Goal: Transaction & Acquisition: Book appointment/travel/reservation

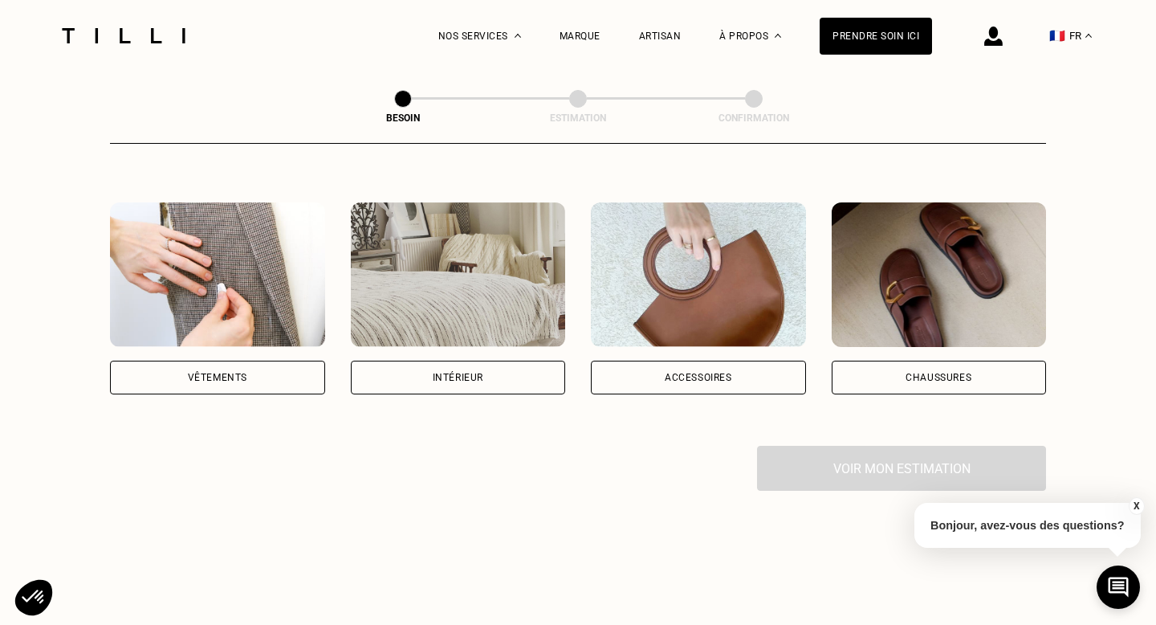
scroll to position [320, 0]
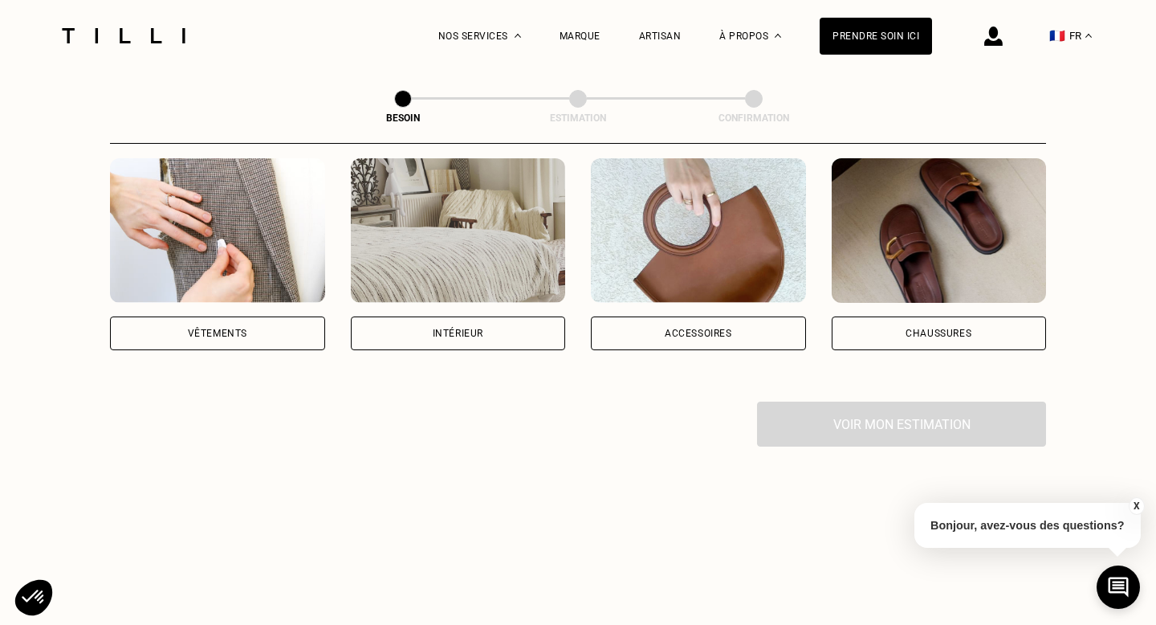
click at [185, 290] on div "Vêtements" at bounding box center [217, 254] width 215 height 192
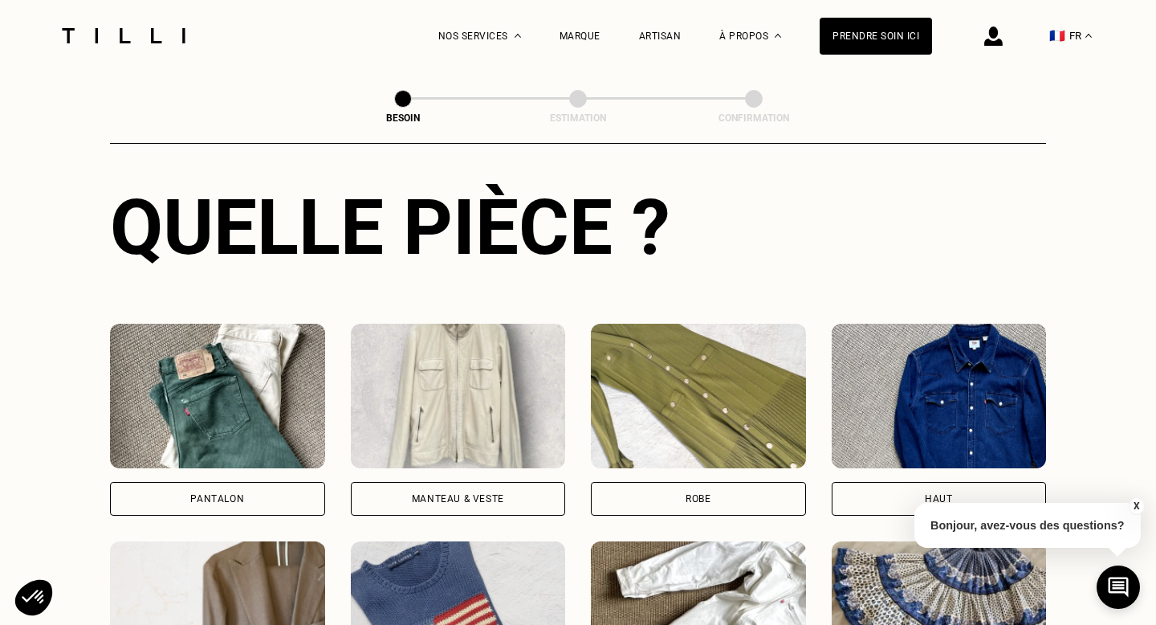
scroll to position [708, 0]
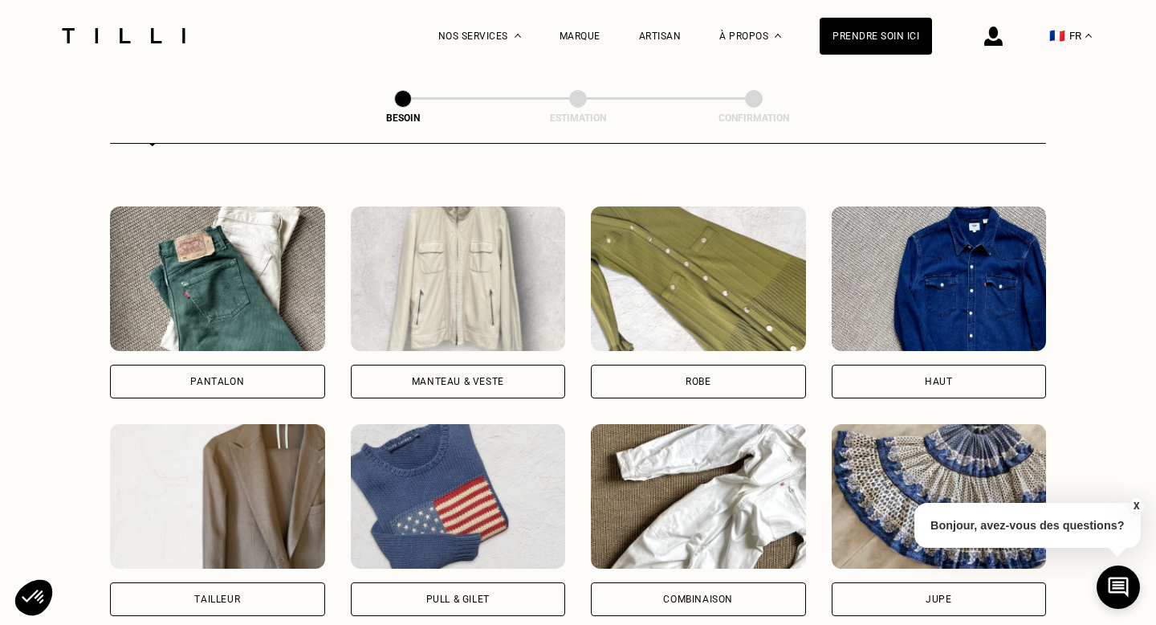
click at [206, 365] on div "Pantalon" at bounding box center [217, 382] width 215 height 34
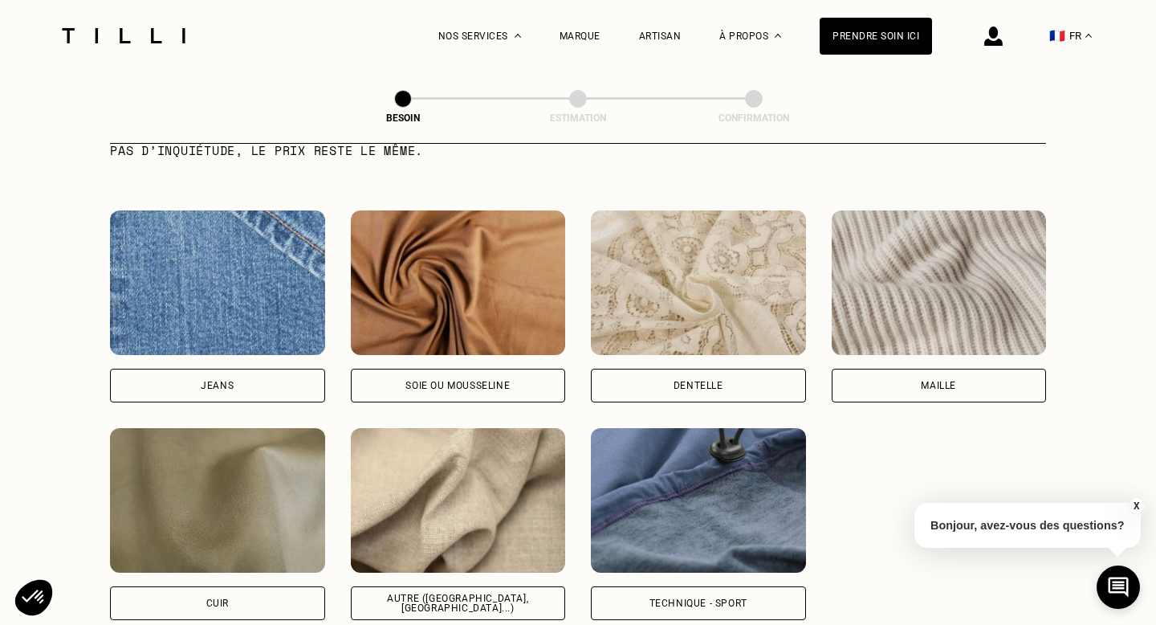
scroll to position [1679, 0]
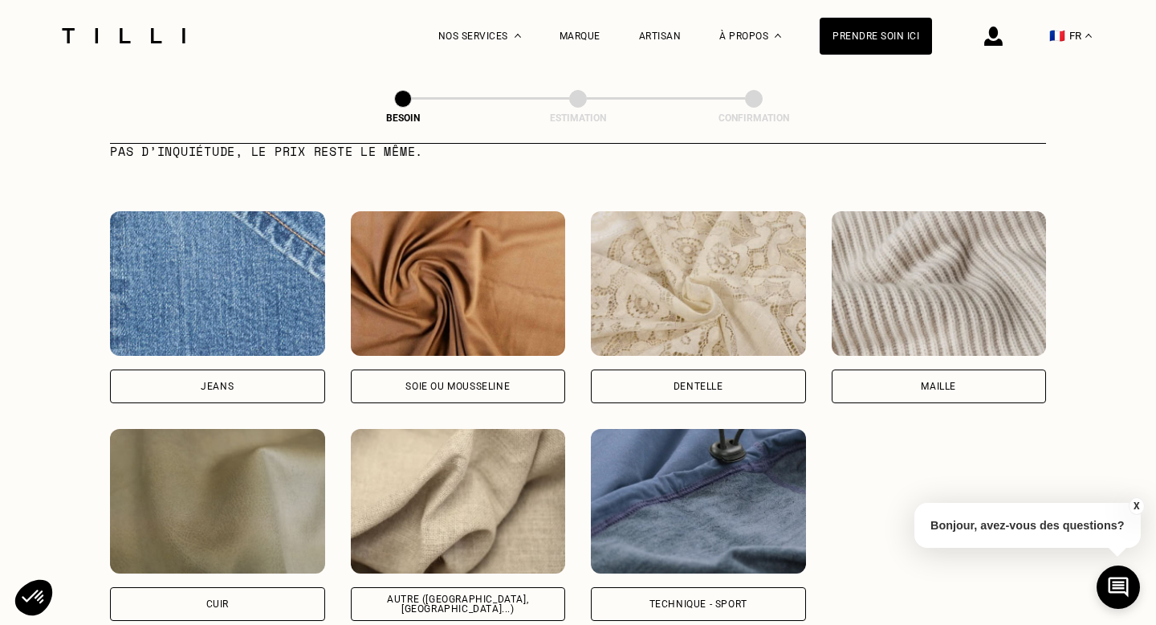
click at [407, 478] on img at bounding box center [458, 501] width 215 height 145
select select "FR"
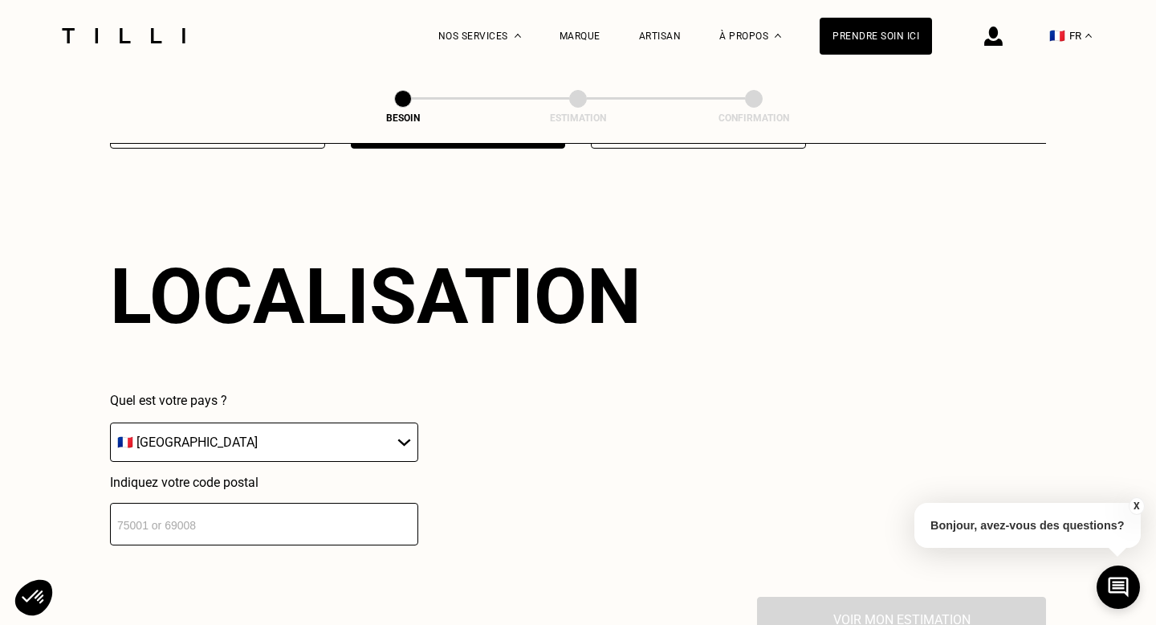
scroll to position [2154, 0]
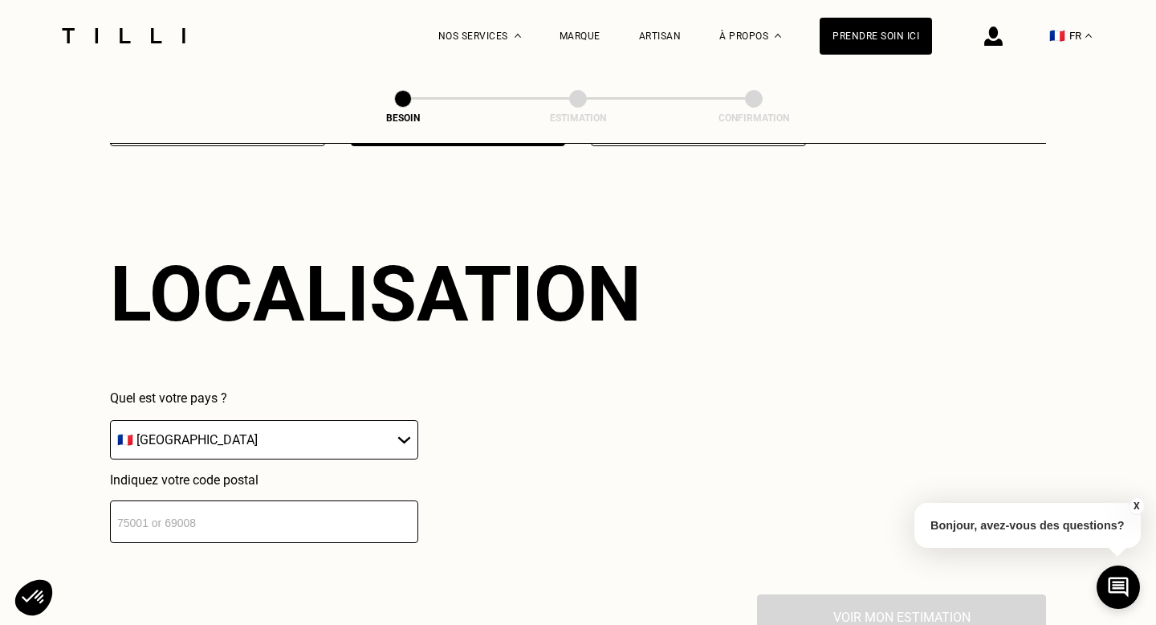
click at [308, 500] on input "number" at bounding box center [264, 521] width 308 height 43
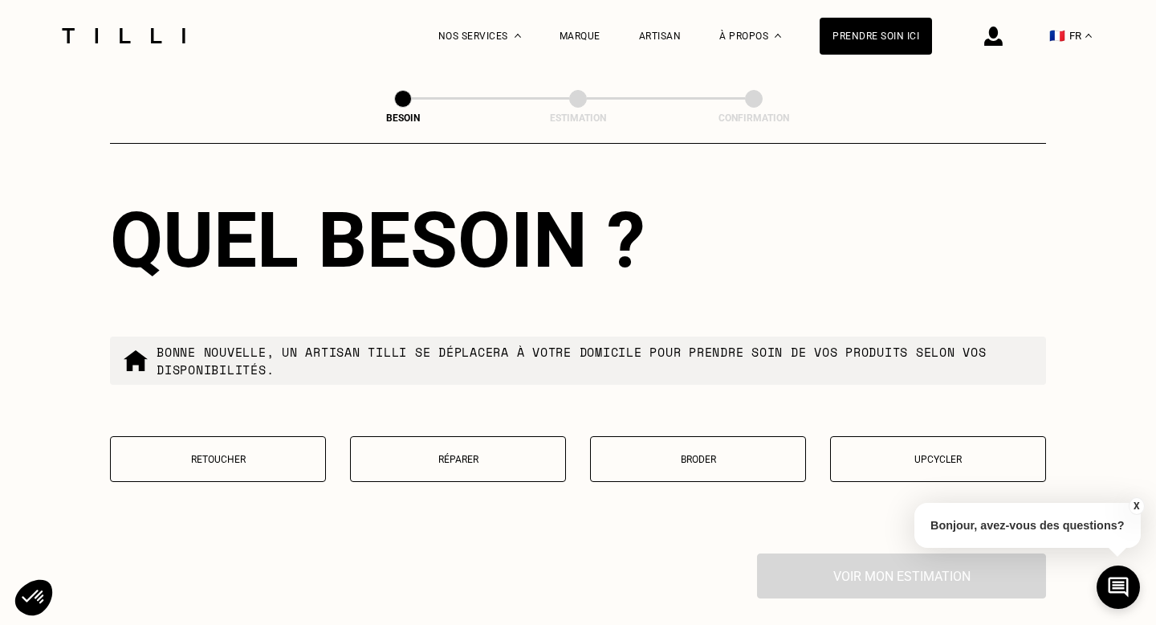
scroll to position [2612, 0]
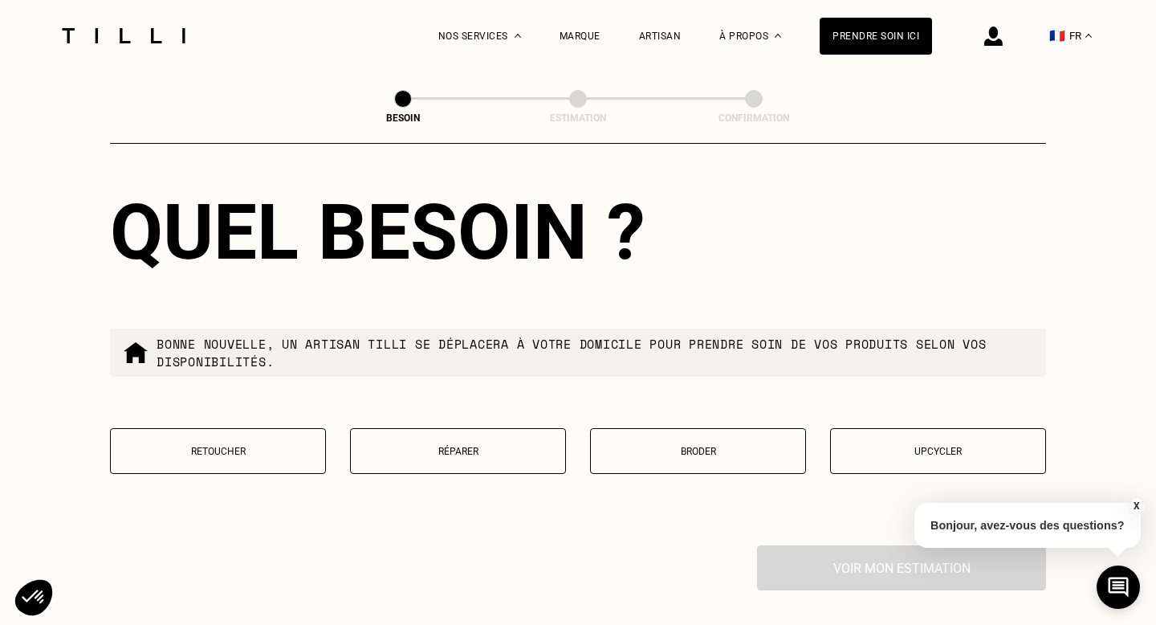
type input "75010"
click at [294, 444] on button "Retoucher" at bounding box center [218, 451] width 216 height 46
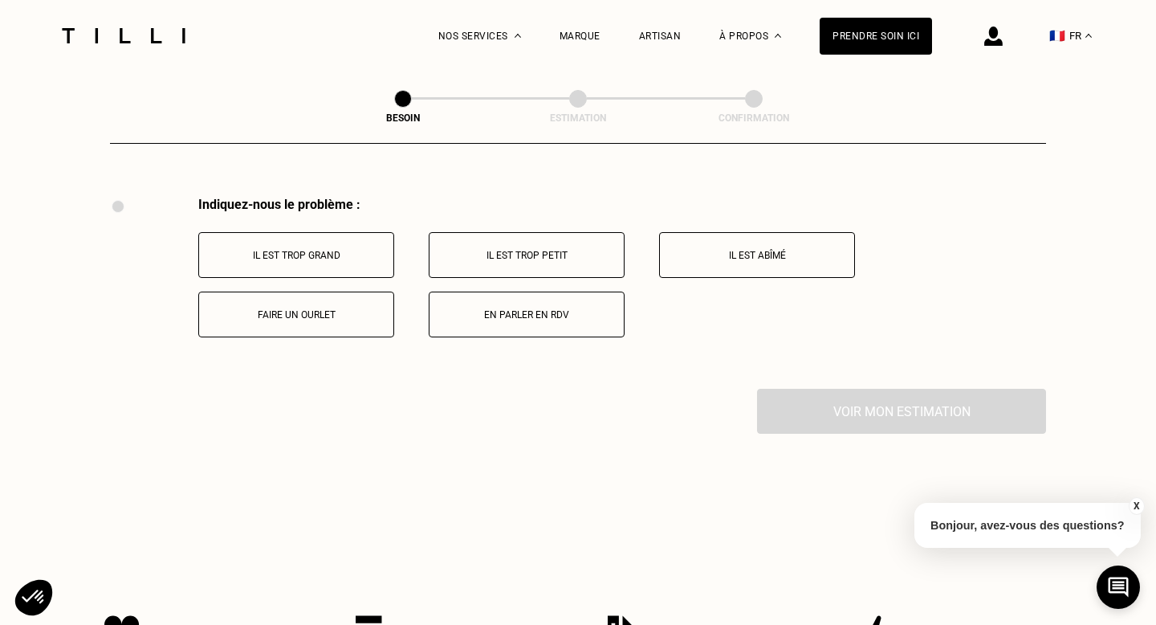
scroll to position [2962, 0]
click at [473, 291] on button "En parler en RDV" at bounding box center [527, 314] width 196 height 46
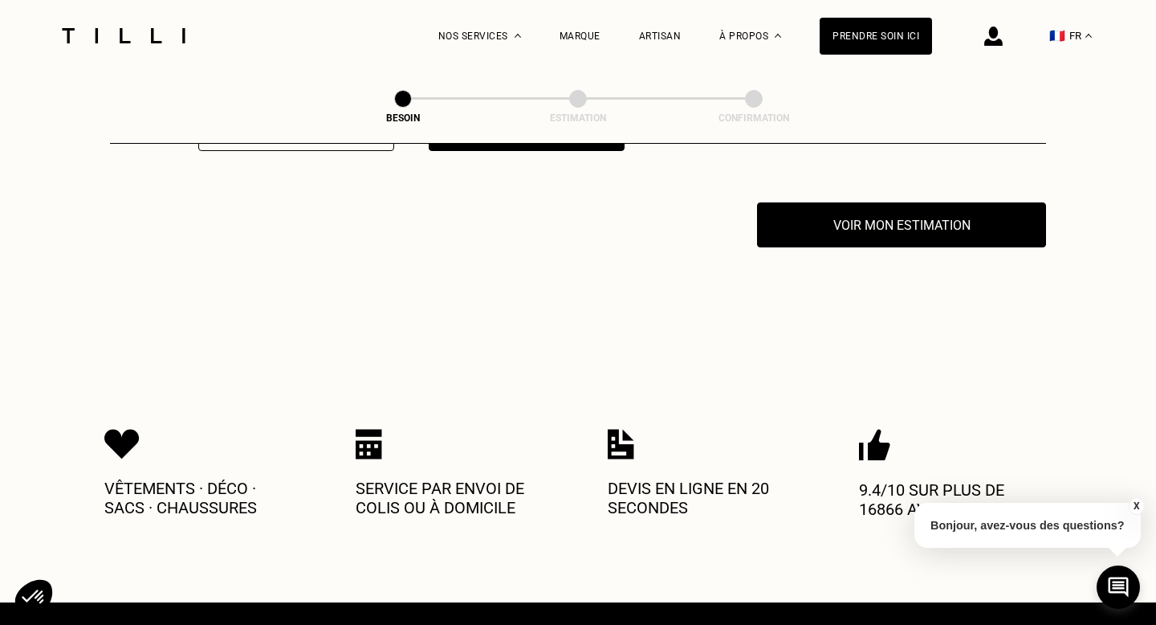
scroll to position [3154, 0]
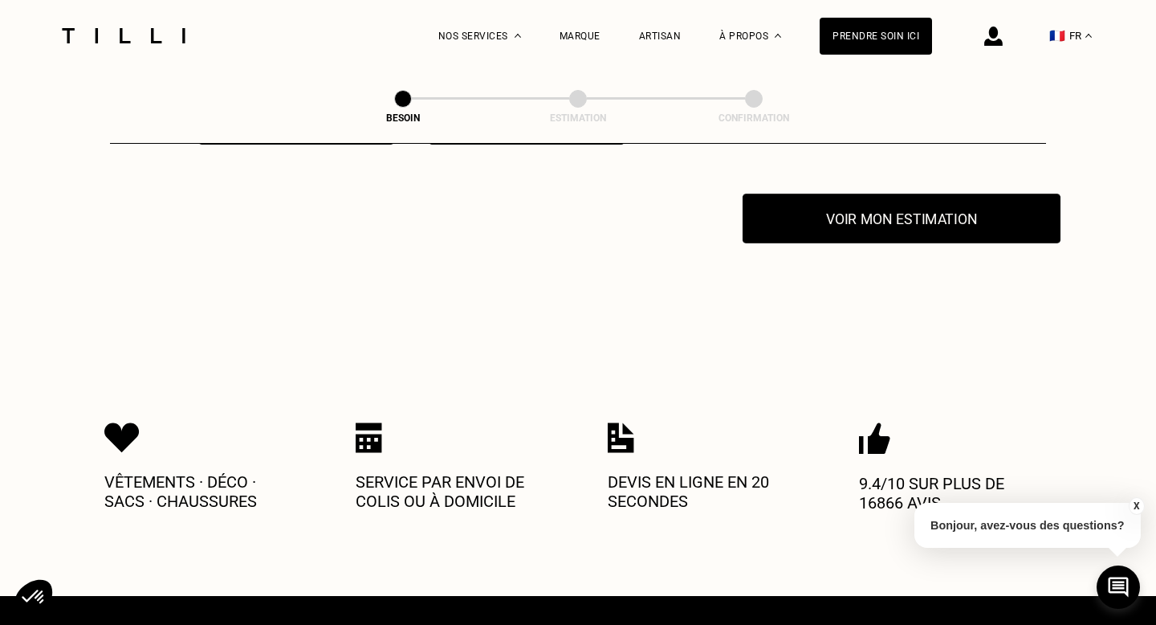
click at [837, 199] on button "Voir mon estimation" at bounding box center [902, 219] width 318 height 50
